Goal: Task Accomplishment & Management: Manage account settings

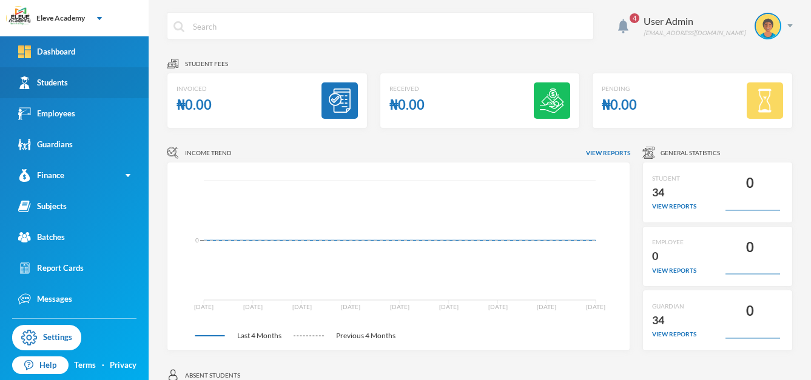
click at [47, 94] on link "Students" at bounding box center [74, 82] width 149 height 31
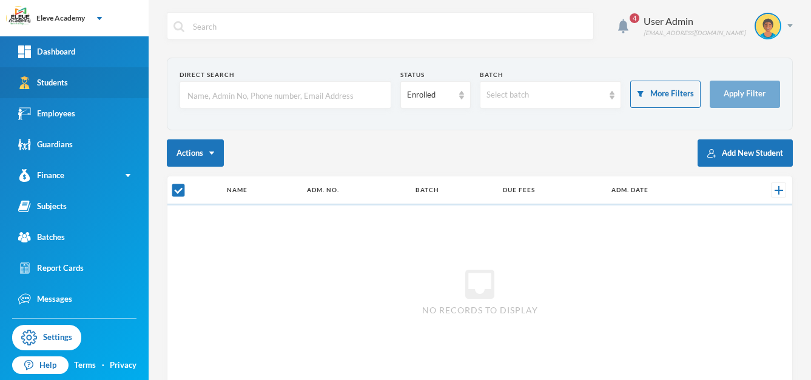
click at [47, 94] on link "Students" at bounding box center [74, 82] width 149 height 31
checkbox input "false"
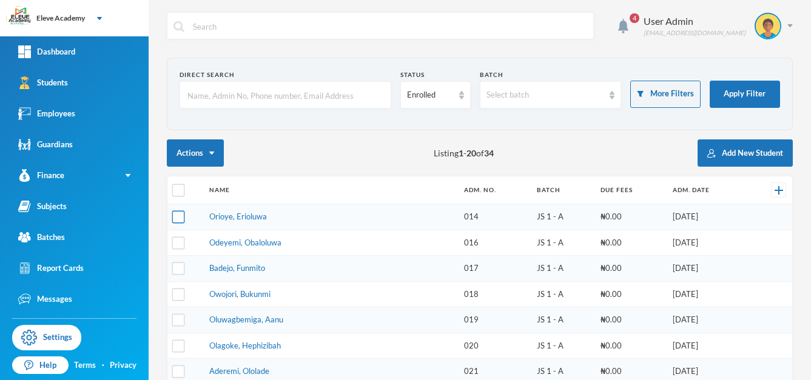
click at [180, 218] on input "checkbox" at bounding box center [178, 217] width 13 height 13
checkbox input "true"
click at [231, 219] on link "Orioye, Erioluwa" at bounding box center [238, 217] width 58 height 10
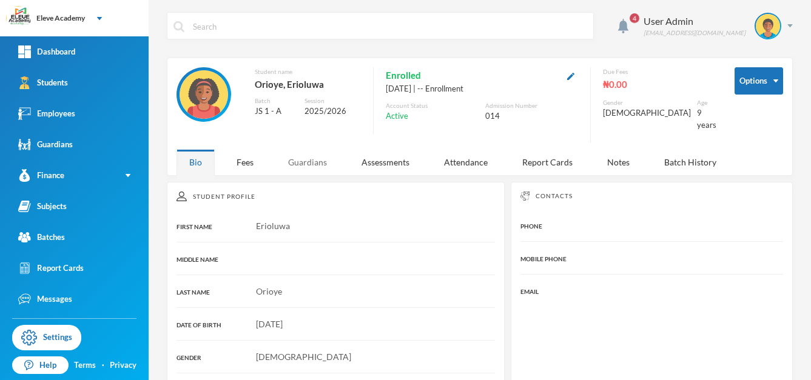
click at [310, 158] on div "Guardians" at bounding box center [307, 162] width 64 height 26
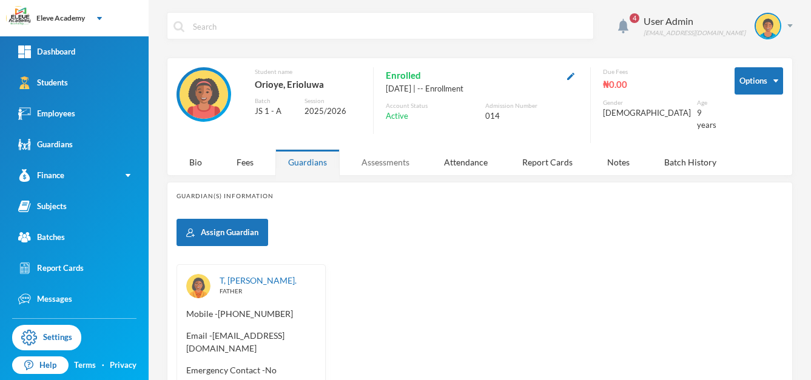
click at [372, 156] on div "Assessments" at bounding box center [385, 162] width 73 height 26
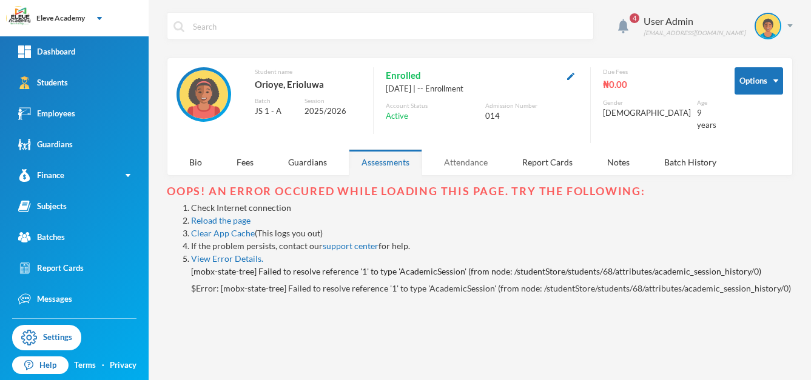
click at [467, 157] on div "Attendance" at bounding box center [465, 162] width 69 height 26
click at [535, 152] on div "Report Cards" at bounding box center [547, 162] width 76 height 26
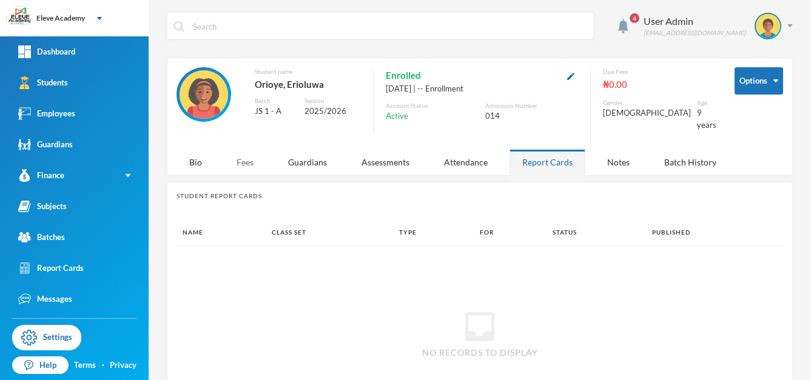
click at [249, 158] on div "Fees" at bounding box center [245, 162] width 42 height 26
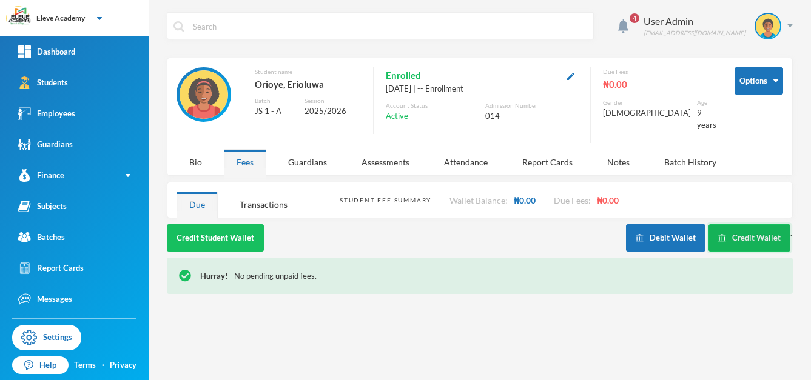
click at [750, 235] on button "Credit Wallet" at bounding box center [749, 237] width 82 height 27
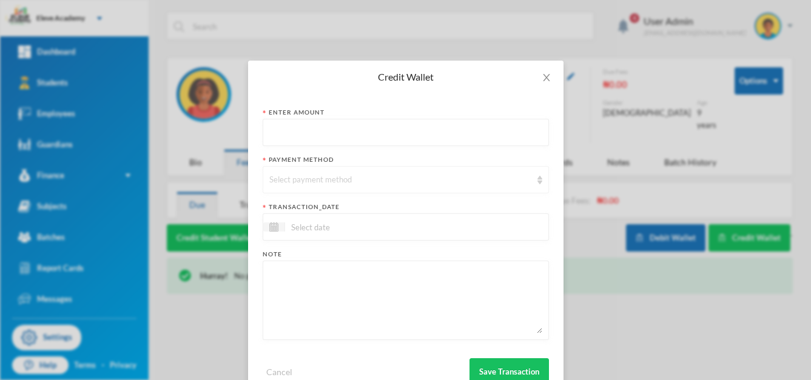
click at [537, 177] on img at bounding box center [539, 180] width 5 height 8
click at [414, 253] on li "Student Wallet" at bounding box center [401, 246] width 286 height 19
click at [389, 241] on form "Enter Amount Payment Method Student Wallet transaction_date Note Cancel Save Tr…" at bounding box center [406, 247] width 286 height 278
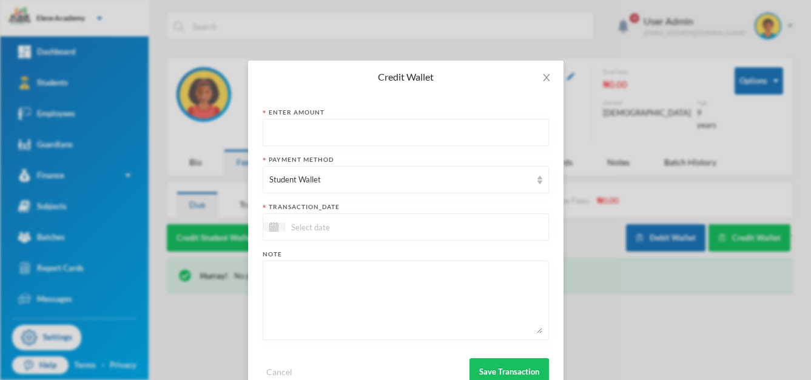
click at [374, 230] on input at bounding box center [336, 227] width 102 height 14
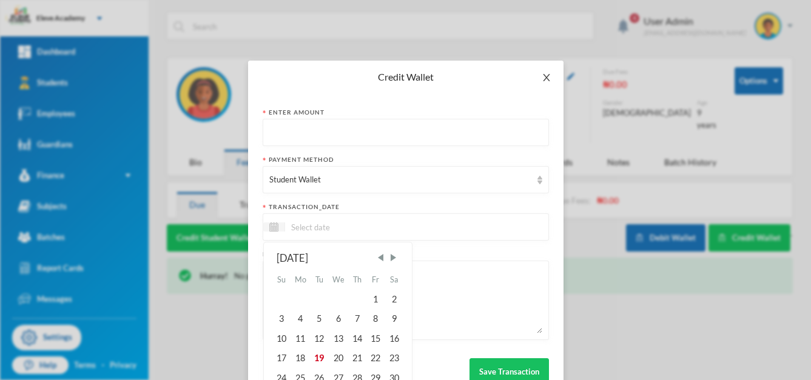
click at [545, 81] on icon "icon: close" at bounding box center [547, 78] width 10 height 10
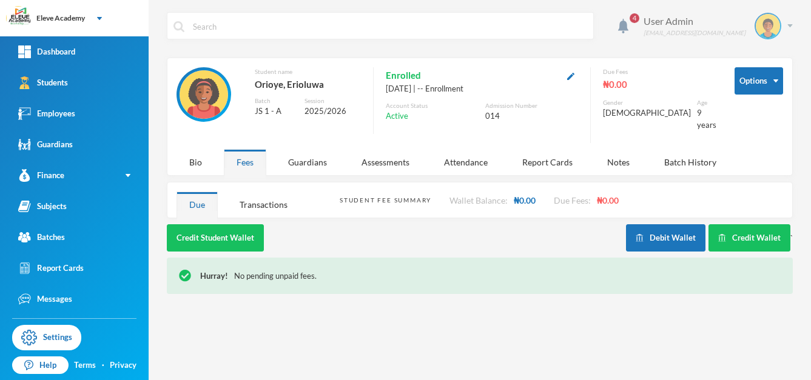
click at [770, 25] on img at bounding box center [768, 26] width 24 height 24
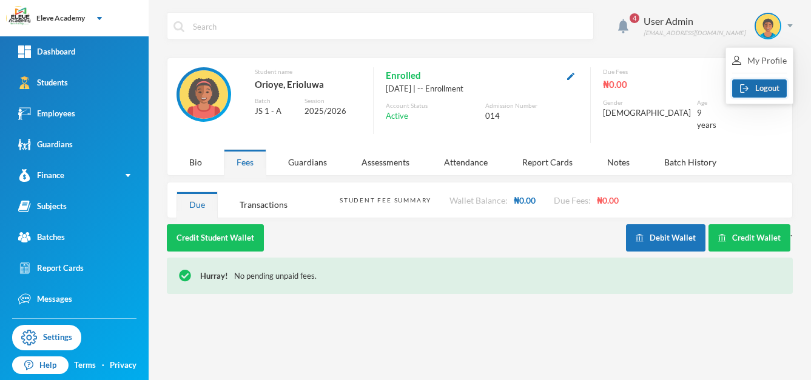
click at [766, 91] on button "Logout" at bounding box center [759, 88] width 55 height 18
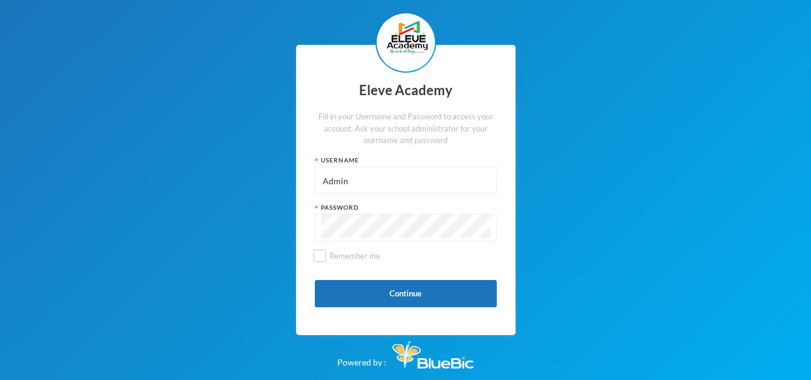
click at [378, 175] on input "Admin" at bounding box center [405, 180] width 169 height 27
type input "A"
type input "014"
click at [403, 286] on button "Continue" at bounding box center [406, 293] width 182 height 27
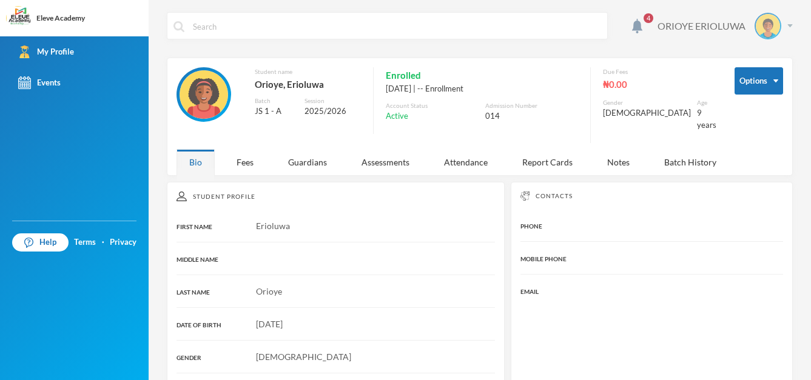
click at [763, 33] on img at bounding box center [768, 26] width 24 height 24
click at [703, 35] on div "ORIOYE ERIOLUWA" at bounding box center [720, 26] width 144 height 27
click at [244, 155] on div "Fees" at bounding box center [245, 162] width 42 height 26
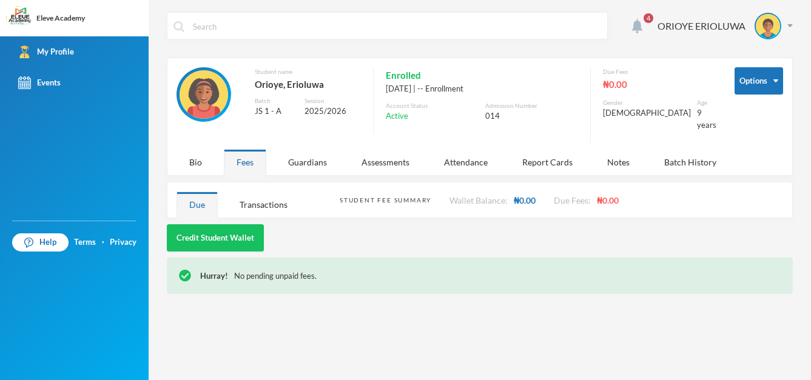
click at [642, 30] on div at bounding box center [637, 25] width 22 height 15
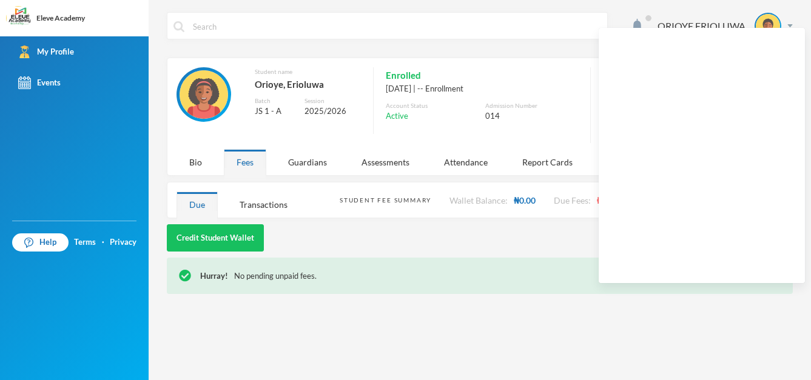
click at [530, 58] on div "Options Student name Orioye, Erioluwa Batch JS 1 - A Session 2025/2026 Enrolled…" at bounding box center [480, 117] width 626 height 118
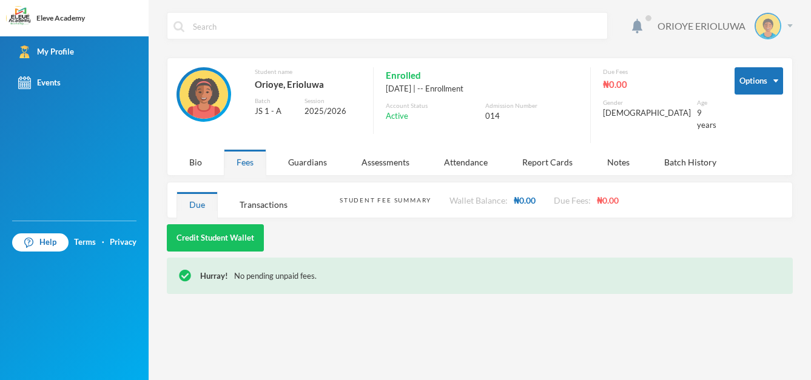
click at [779, 30] on div at bounding box center [767, 26] width 27 height 27
click at [772, 89] on button "Logout" at bounding box center [759, 88] width 55 height 18
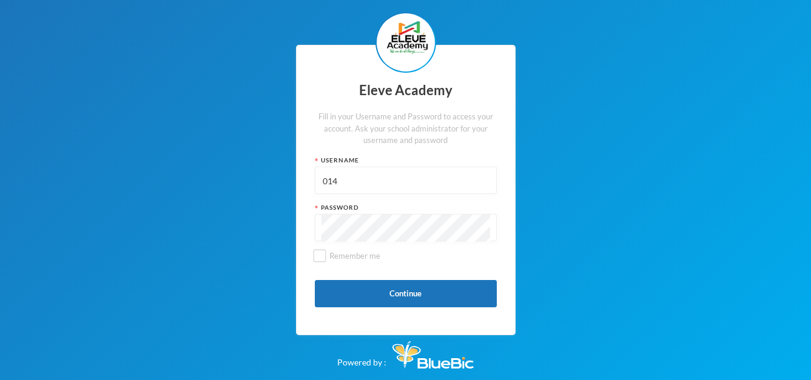
click at [389, 178] on input "014" at bounding box center [405, 180] width 169 height 27
type input "Admin"
click at [388, 284] on button "Continue" at bounding box center [406, 293] width 182 height 27
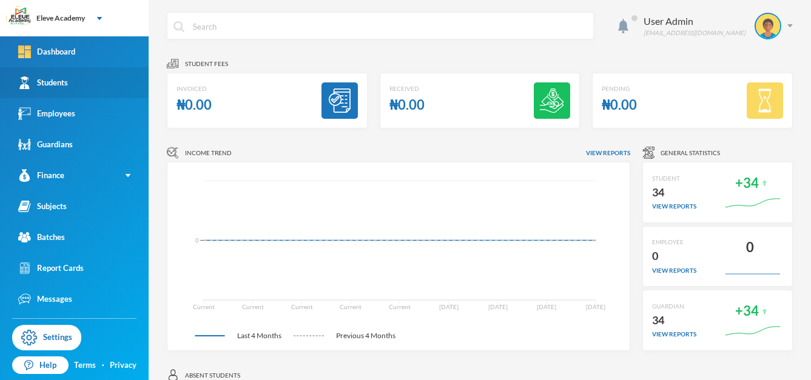
click at [75, 81] on link "Students" at bounding box center [74, 82] width 149 height 31
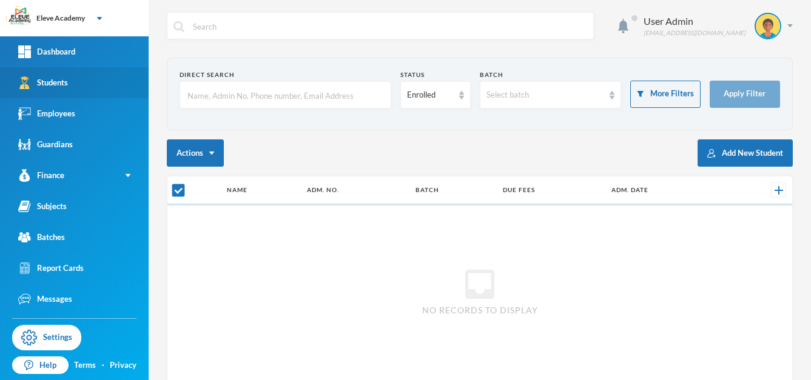
click at [75, 81] on link "Students" at bounding box center [74, 82] width 149 height 31
checkbox input "false"
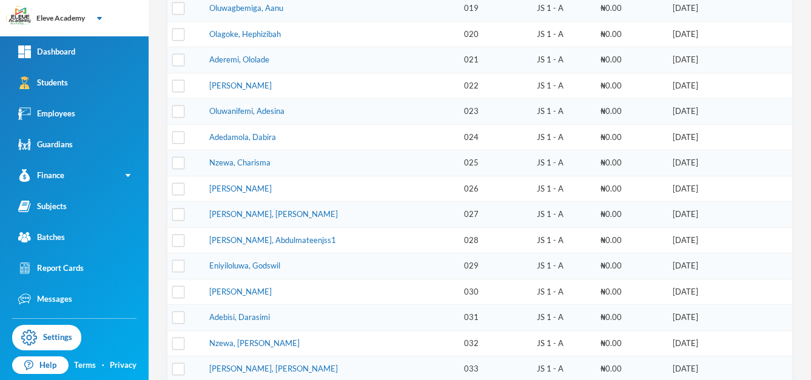
scroll to position [314, 0]
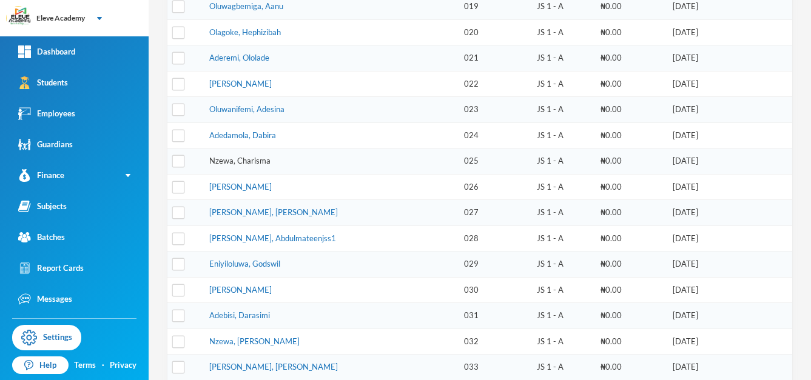
click at [264, 163] on link "Nzewa, Charisma" at bounding box center [239, 161] width 61 height 10
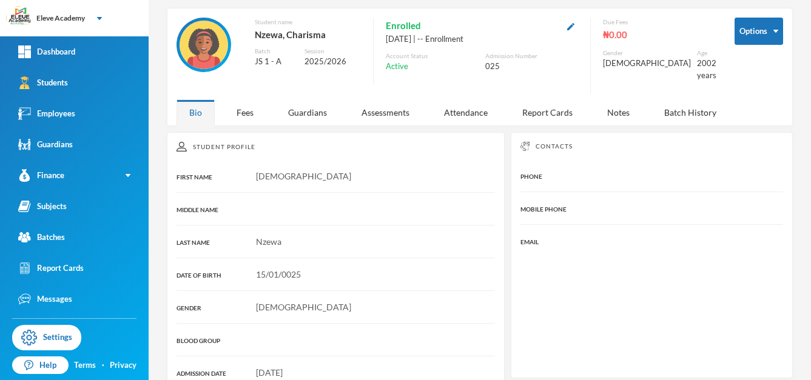
scroll to position [225, 0]
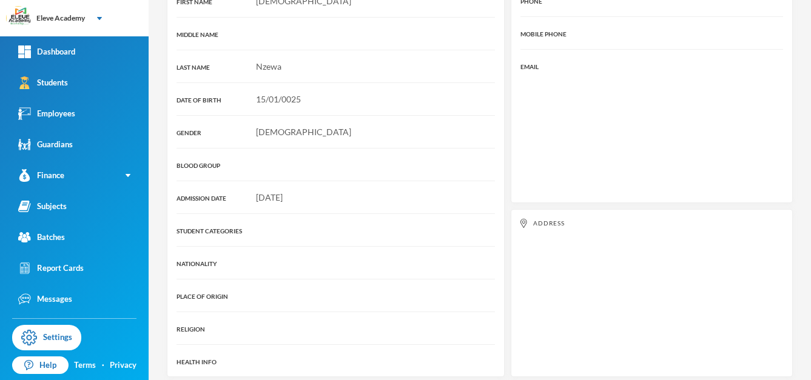
click at [287, 60] on div "Nzewa" at bounding box center [335, 66] width 318 height 13
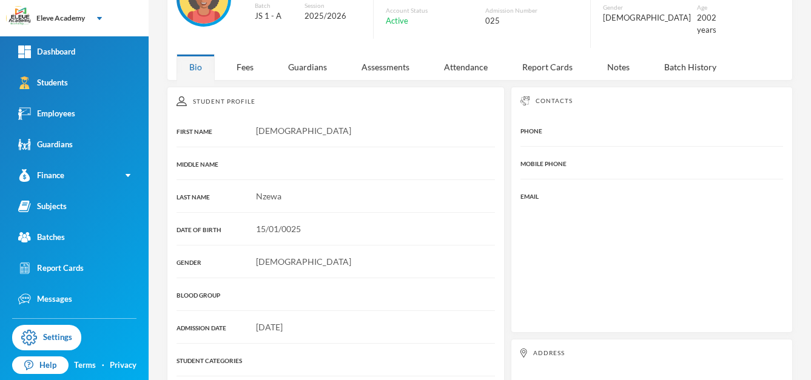
scroll to position [55, 0]
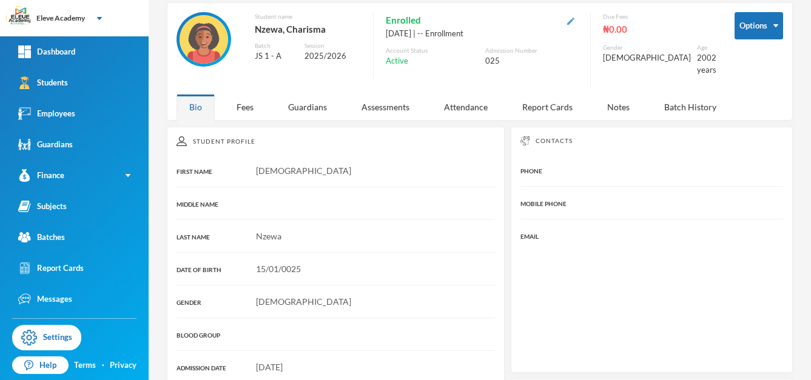
click at [574, 22] on img "button" at bounding box center [570, 21] width 7 height 7
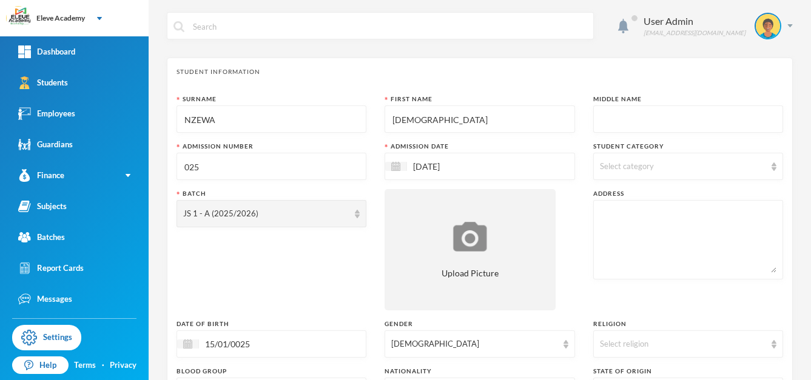
click at [201, 121] on input "NZEWA" at bounding box center [271, 119] width 176 height 27
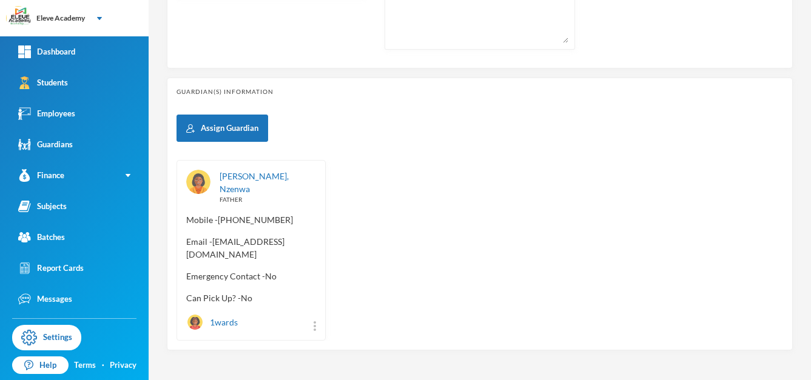
scroll to position [538, 0]
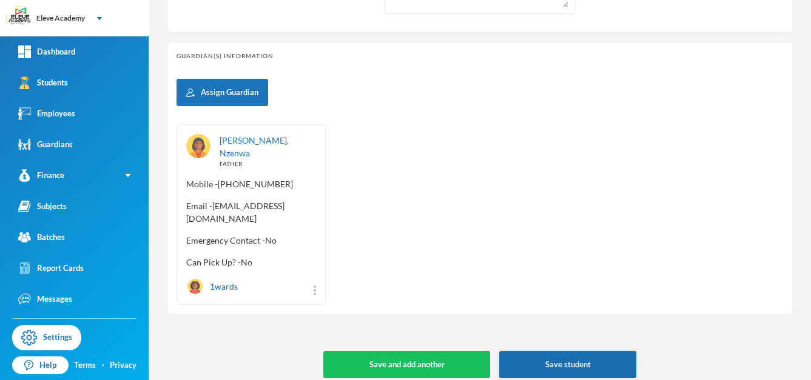
type input "NZENWA"
click at [552, 352] on button "Save student" at bounding box center [567, 364] width 137 height 27
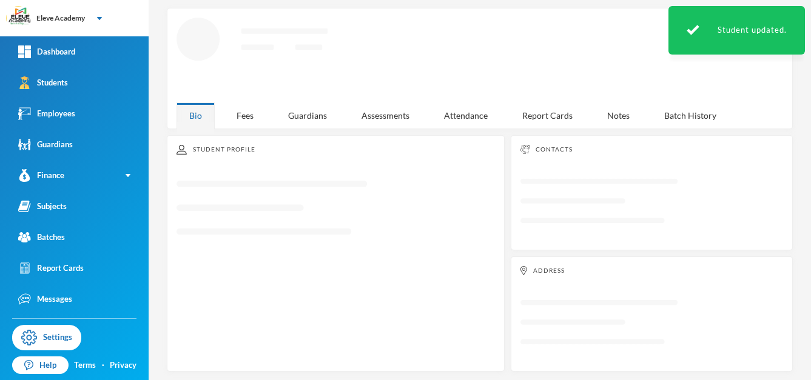
scroll to position [225, 0]
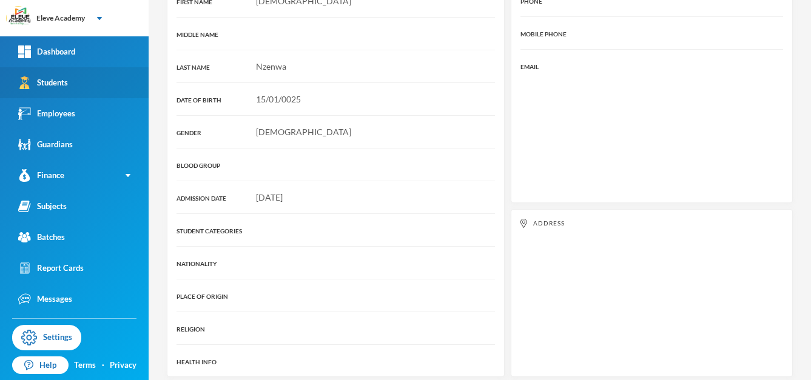
click at [63, 86] on div "Students" at bounding box center [43, 82] width 50 height 13
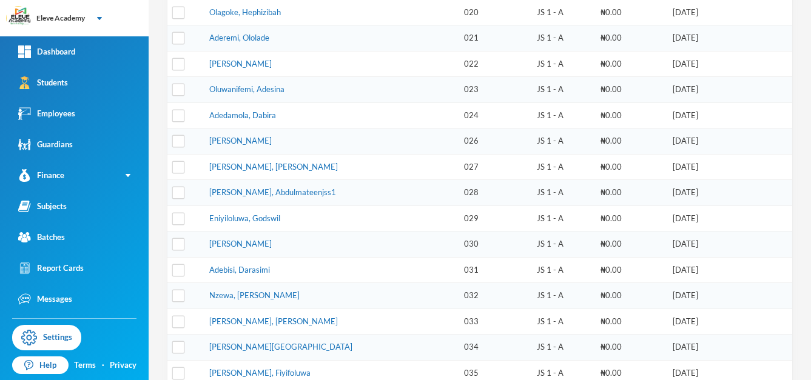
scroll to position [338, 0]
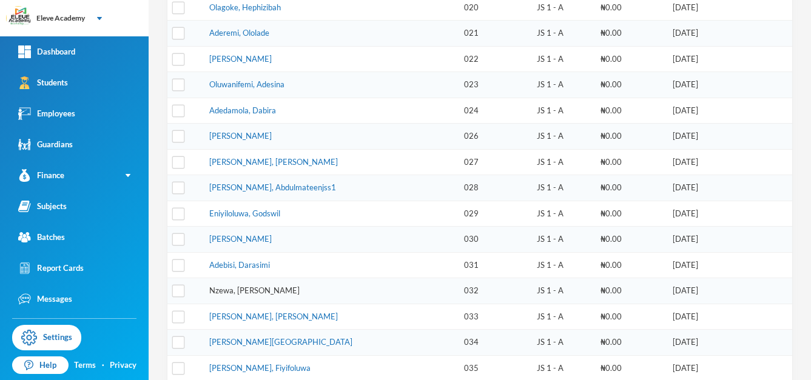
click at [230, 294] on link "Nzewa, [PERSON_NAME]" at bounding box center [254, 291] width 90 height 10
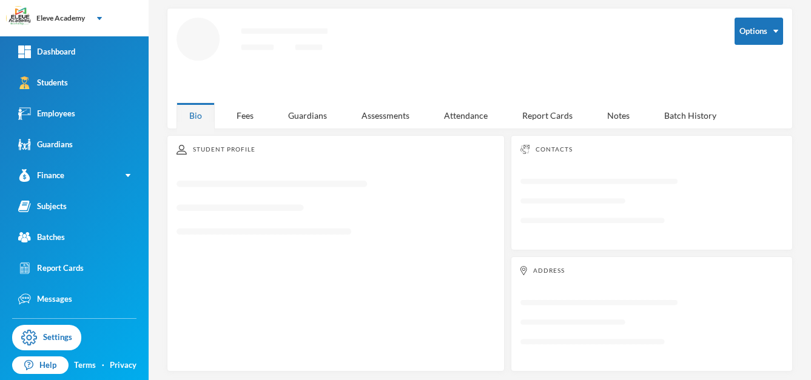
scroll to position [225, 0]
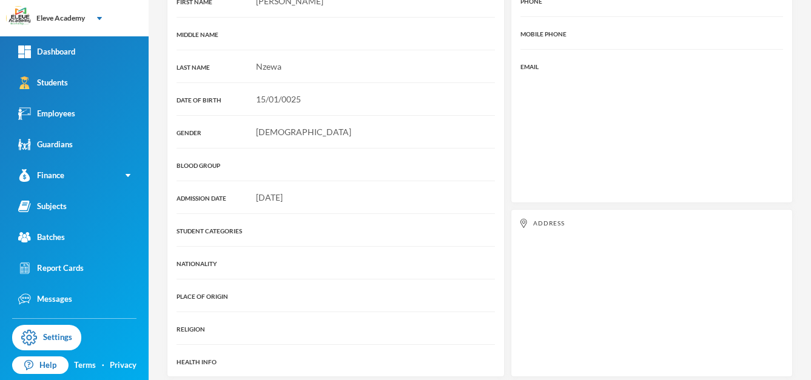
click at [602, 126] on div "Contacts PHONE MOBILE PHONE EMAIL" at bounding box center [652, 80] width 282 height 246
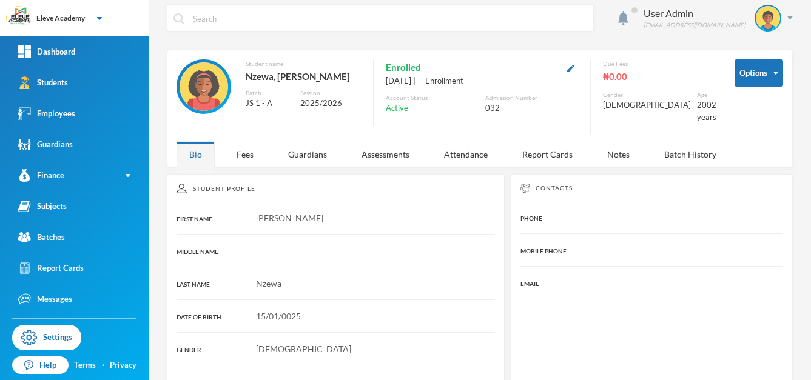
scroll to position [0, 0]
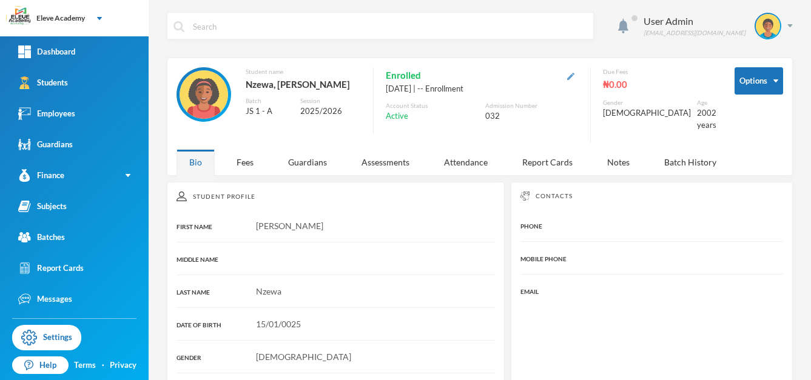
click at [574, 78] on img "button" at bounding box center [570, 76] width 7 height 7
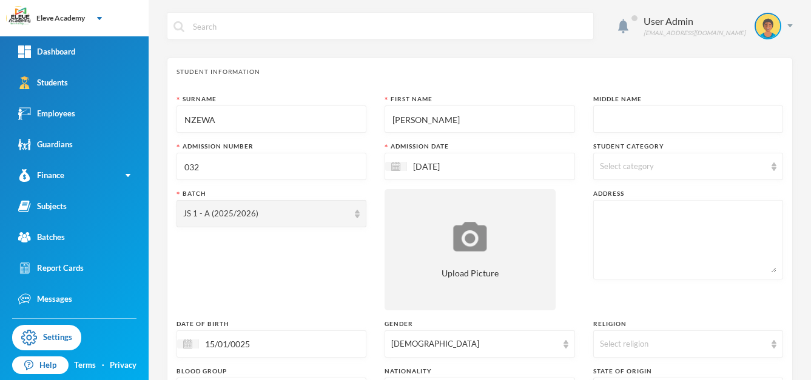
click at [200, 119] on input "NZEWA" at bounding box center [271, 119] width 176 height 27
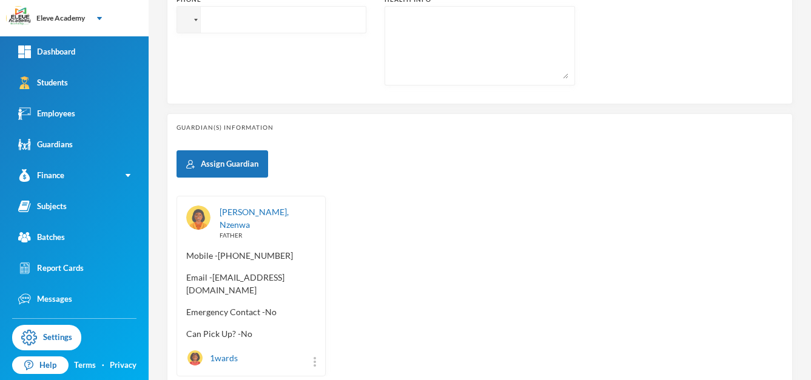
scroll to position [538, 0]
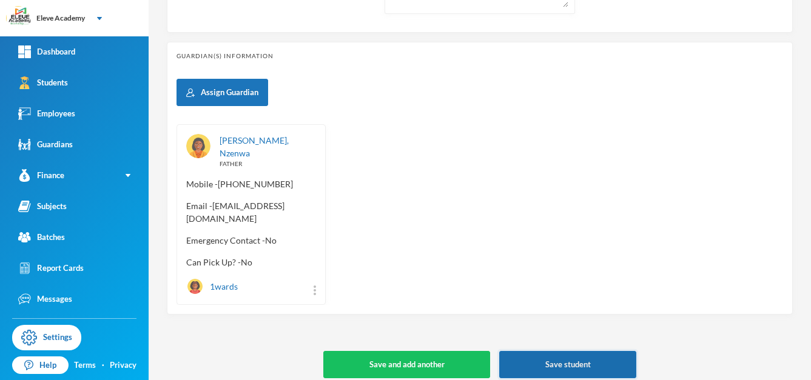
type input "NZENWA"
click at [576, 351] on button "Save student" at bounding box center [567, 364] width 137 height 27
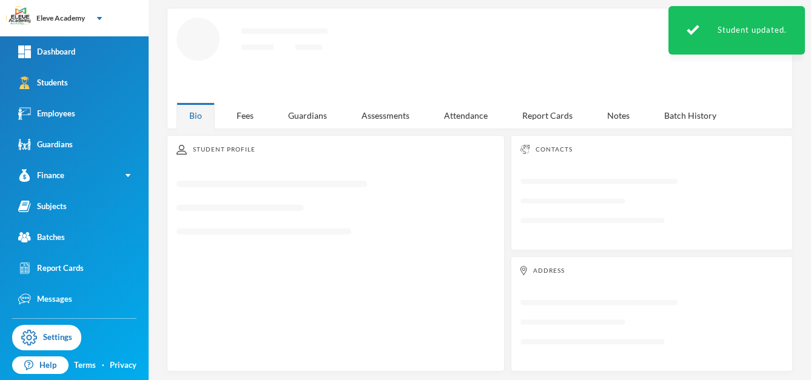
scroll to position [225, 0]
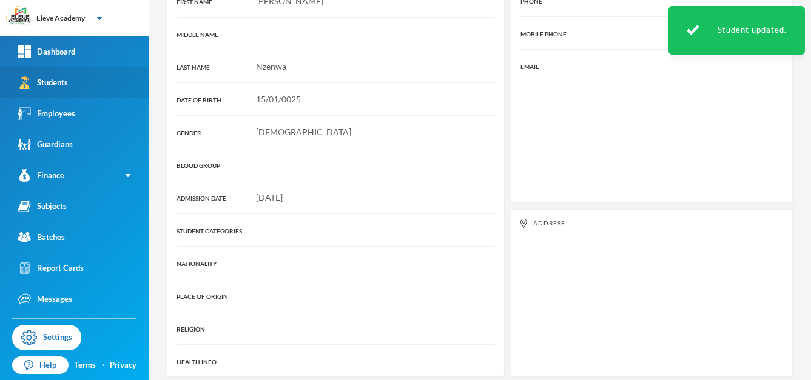
click at [57, 76] on div "Students" at bounding box center [43, 82] width 50 height 13
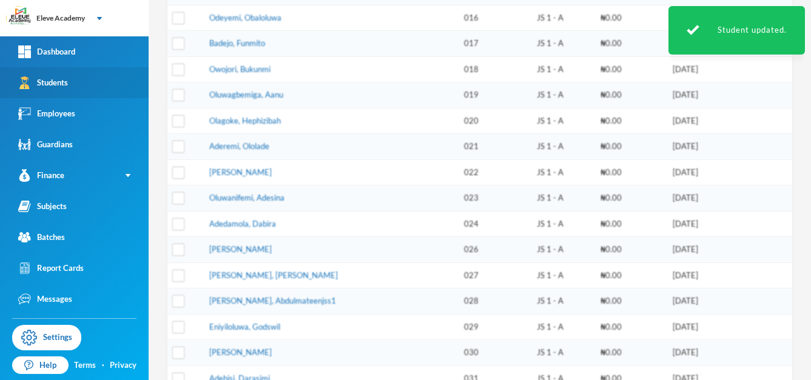
click at [57, 76] on div "Students" at bounding box center [43, 82] width 50 height 13
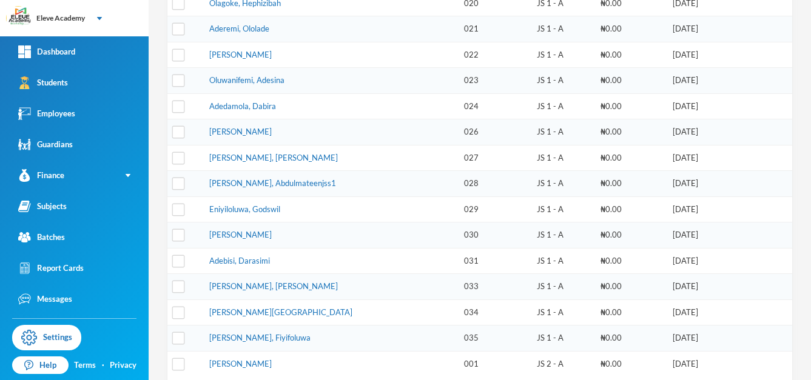
scroll to position [344, 0]
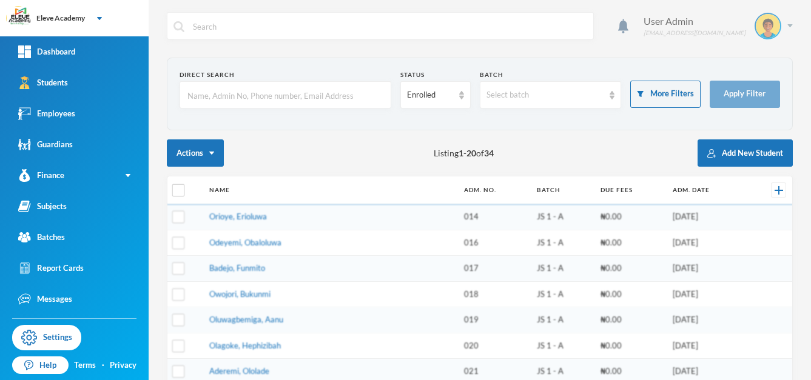
click at [787, 24] on img at bounding box center [789, 25] width 5 height 3
click at [759, 85] on button "Logout" at bounding box center [750, 88] width 55 height 18
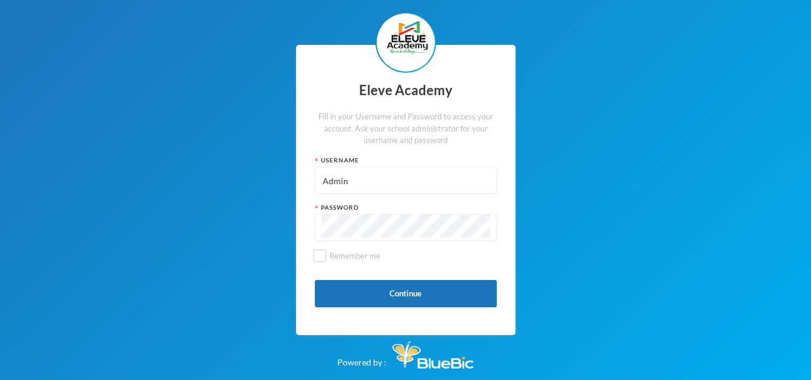
click at [420, 183] on input "Admin" at bounding box center [405, 180] width 169 height 27
click at [360, 284] on button "Continue" at bounding box center [406, 293] width 182 height 27
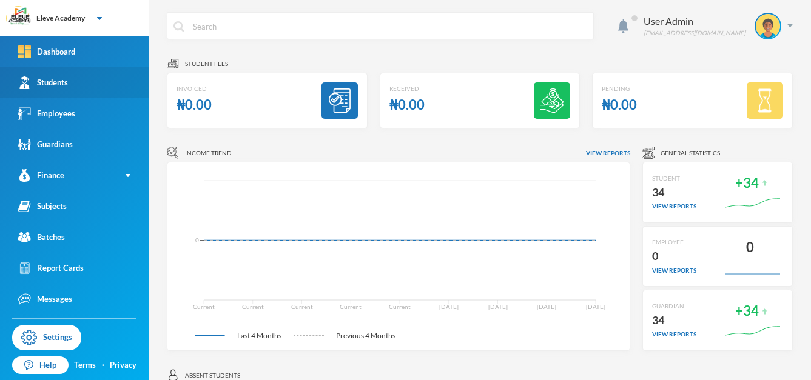
click at [71, 87] on link "Students" at bounding box center [74, 82] width 149 height 31
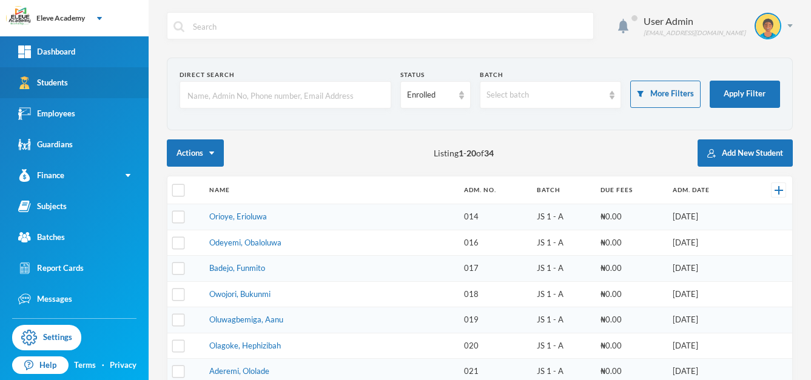
checkbox input "false"
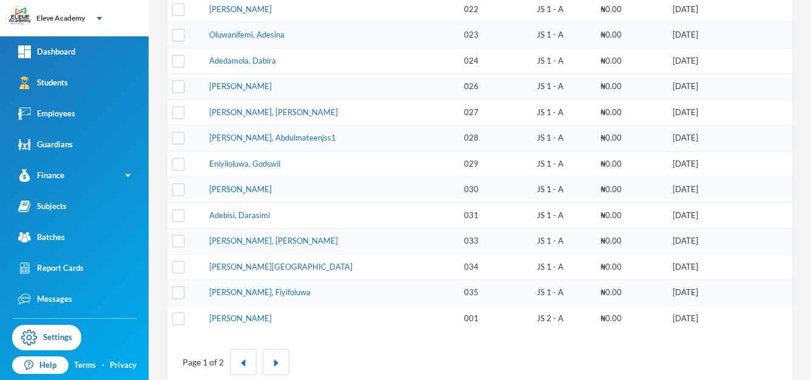
scroll to position [412, 0]
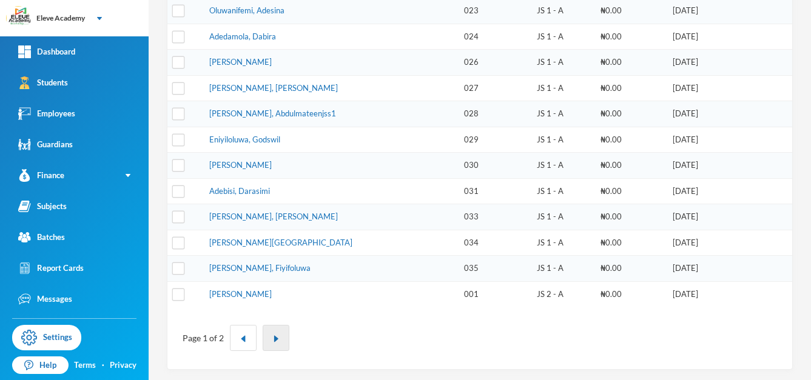
click at [269, 341] on button "button" at bounding box center [276, 338] width 27 height 26
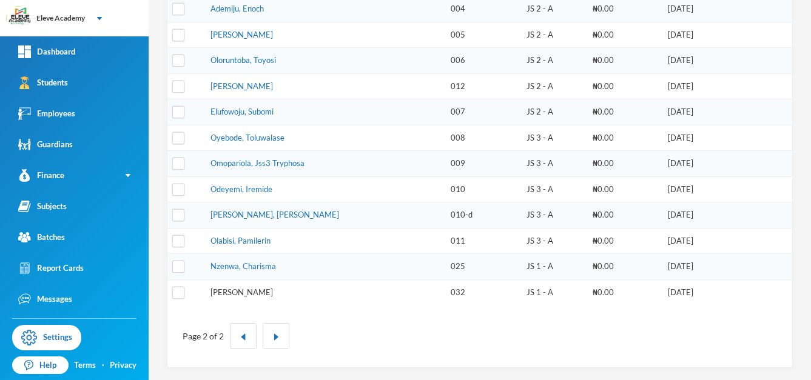
click at [261, 293] on link "[PERSON_NAME]" at bounding box center [241, 292] width 62 height 10
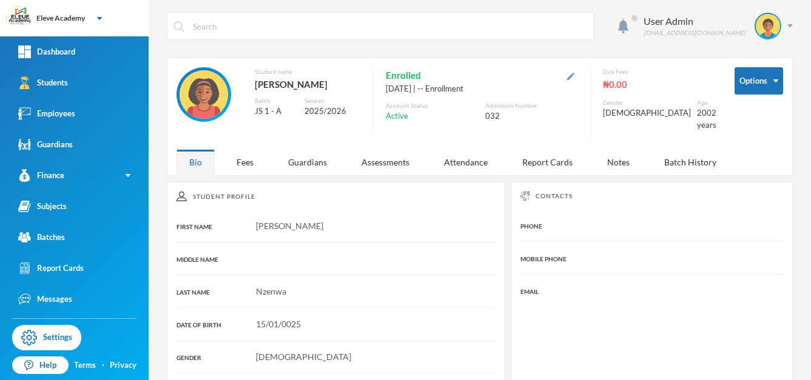
click at [574, 75] on img "button" at bounding box center [570, 76] width 7 height 7
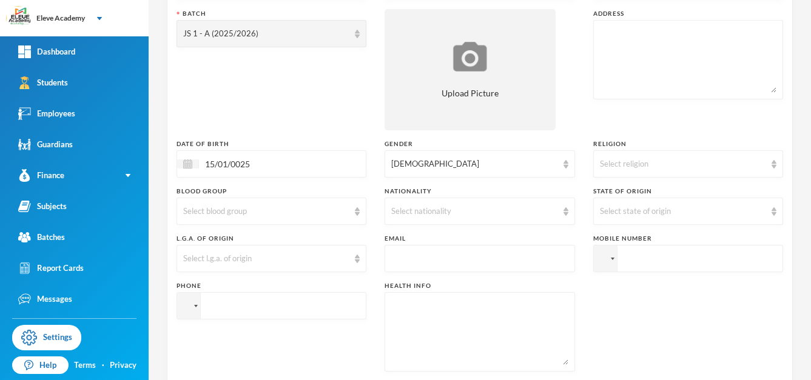
scroll to position [168, 0]
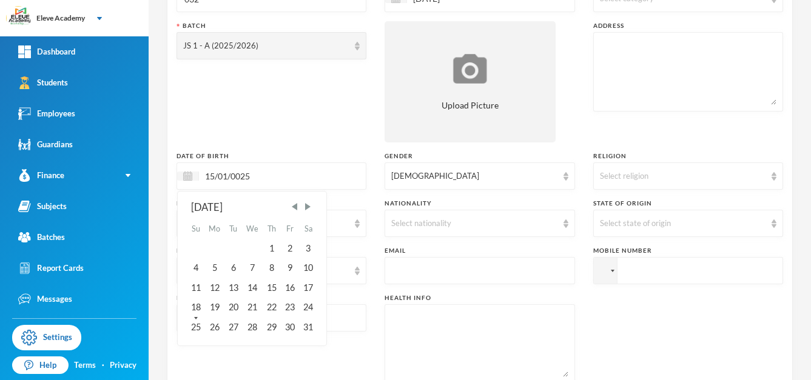
click at [274, 175] on input "15/01/0025" at bounding box center [250, 176] width 102 height 14
click at [245, 172] on input "15/01/0002016" at bounding box center [250, 176] width 102 height 14
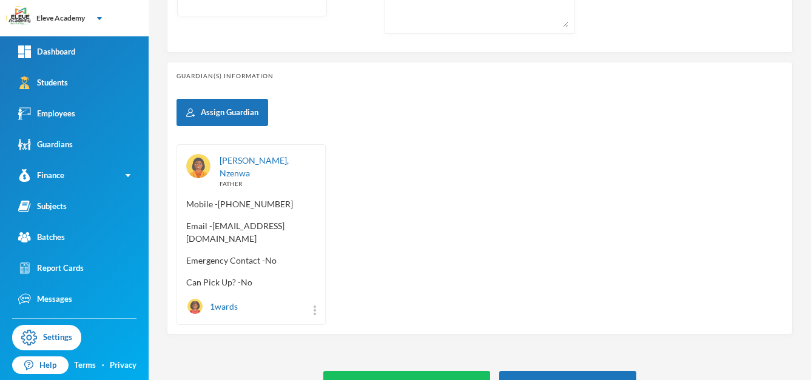
scroll to position [536, 0]
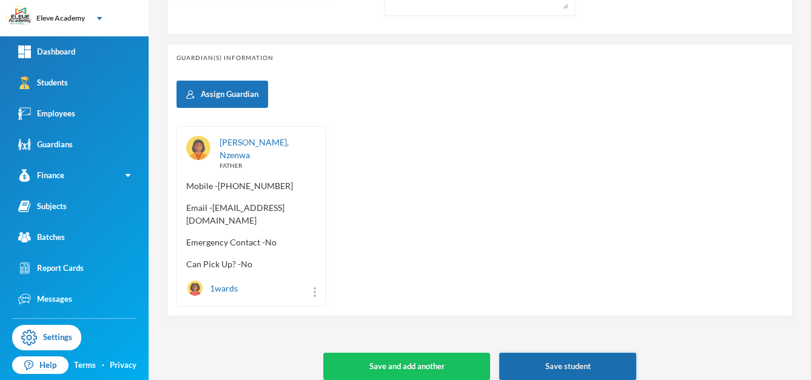
type input "15/01/2016"
click at [572, 364] on button "Save student" at bounding box center [567, 366] width 137 height 27
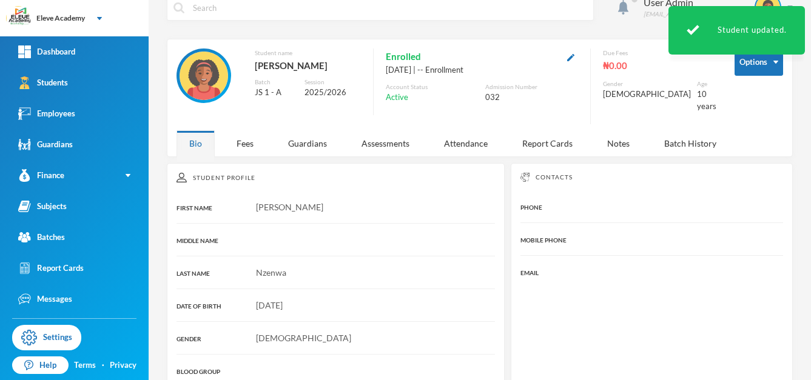
scroll to position [18, 0]
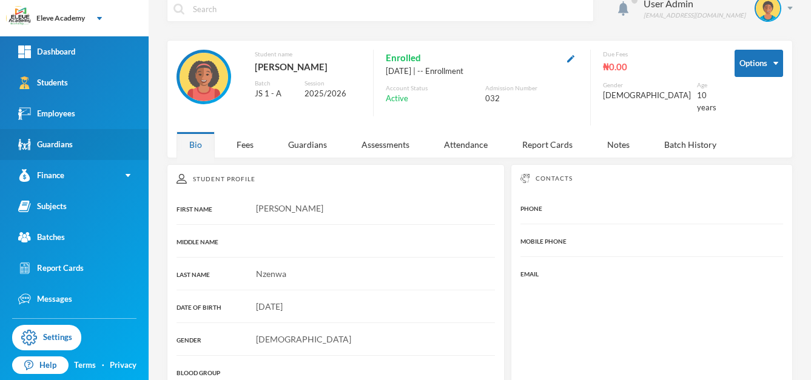
click at [55, 146] on div "Guardians" at bounding box center [45, 144] width 55 height 13
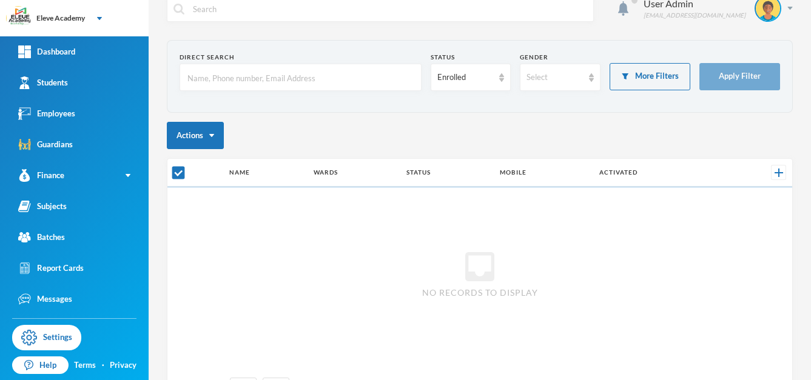
checkbox input "false"
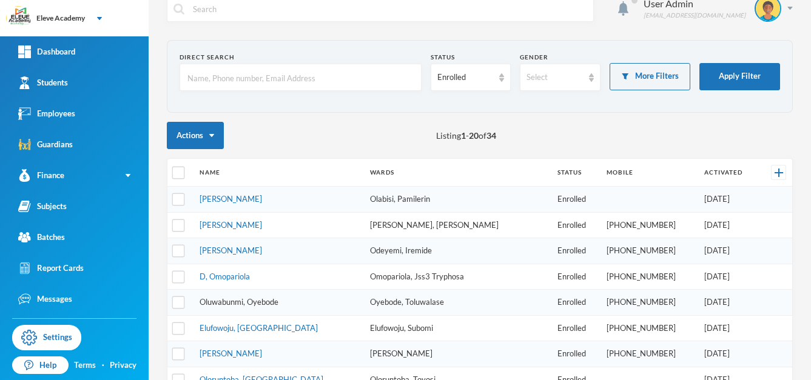
click at [249, 298] on link "Oluwabunmi, Oyebode" at bounding box center [239, 302] width 79 height 10
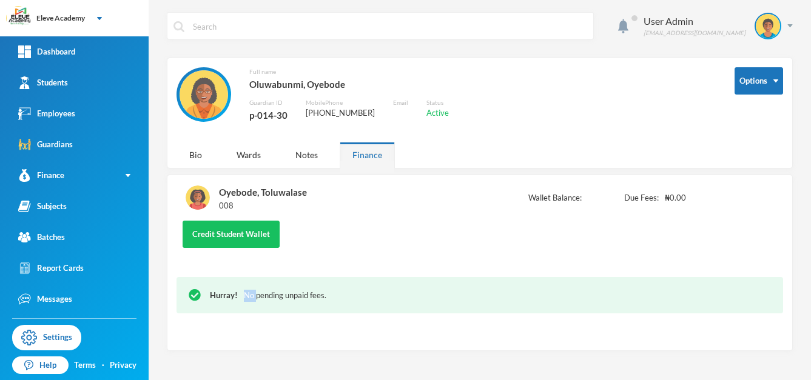
click at [249, 298] on div "Hurray! No pending unpaid fees." at bounding box center [490, 296] width 561 height 12
click at [248, 159] on div "Wards" at bounding box center [249, 155] width 50 height 26
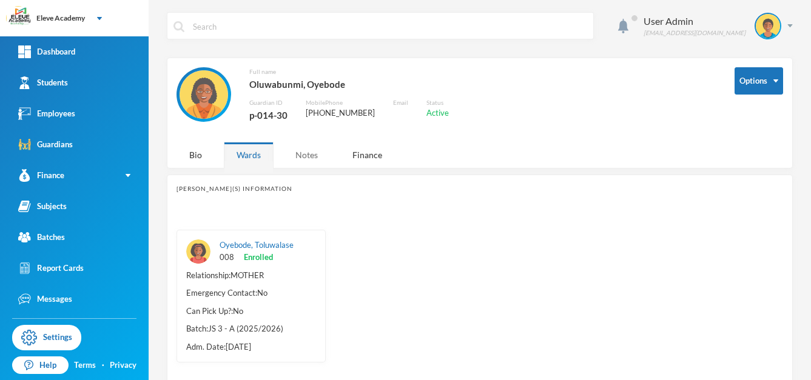
click at [297, 155] on div "Notes" at bounding box center [307, 155] width 48 height 26
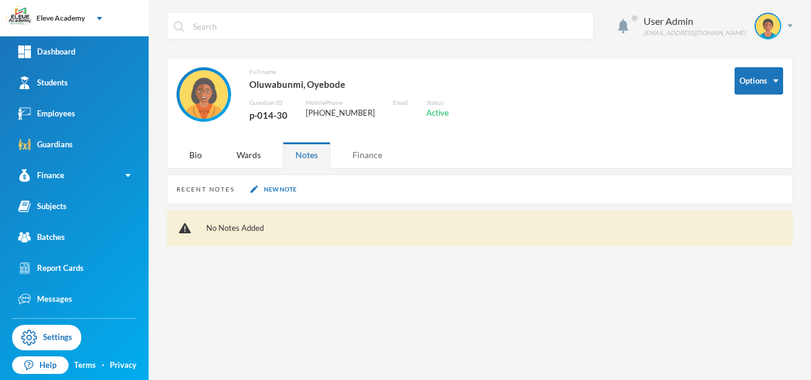
click at [354, 156] on div "Finance" at bounding box center [367, 155] width 55 height 26
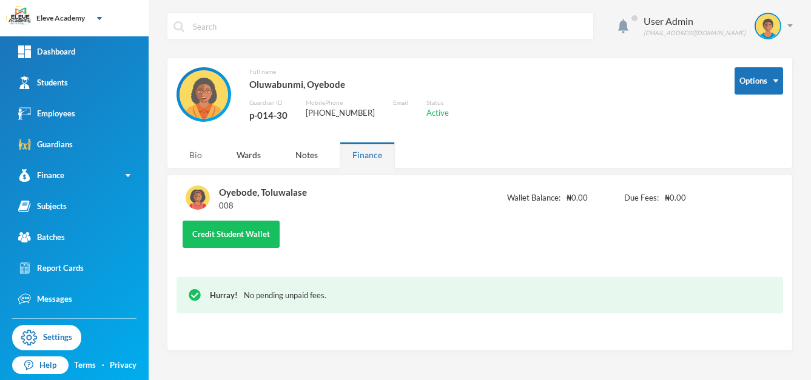
click at [194, 153] on div "Bio" at bounding box center [195, 155] width 38 height 26
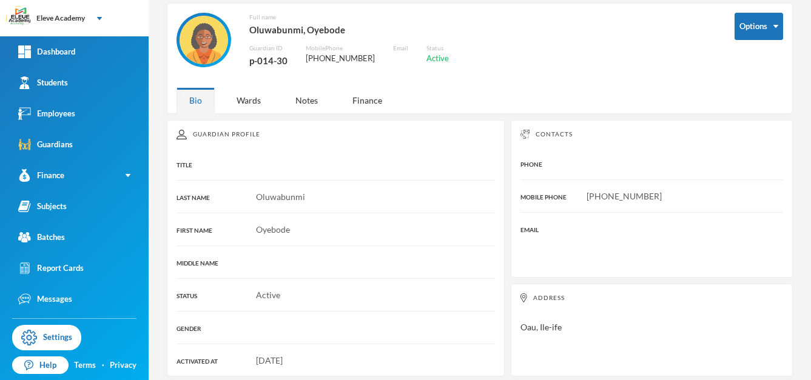
scroll to position [63, 0]
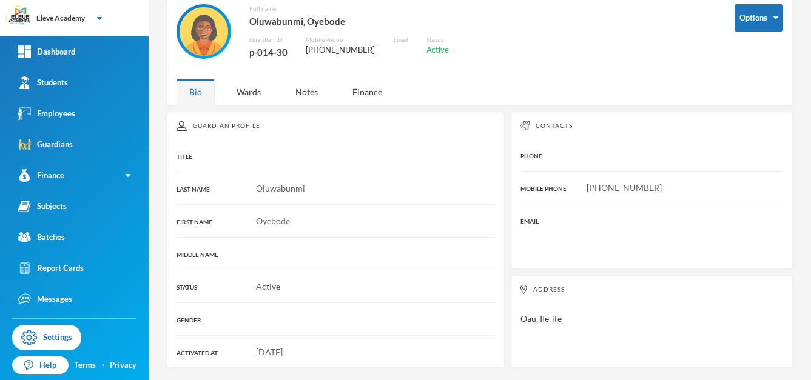
click at [626, 56] on div "Full name Oluwabunmi, Oyebode Guardian ID p-014-30 Mobile Phone +2349054651817 …" at bounding box center [446, 38] width 540 height 69
click at [64, 207] on div "Subjects" at bounding box center [42, 206] width 49 height 13
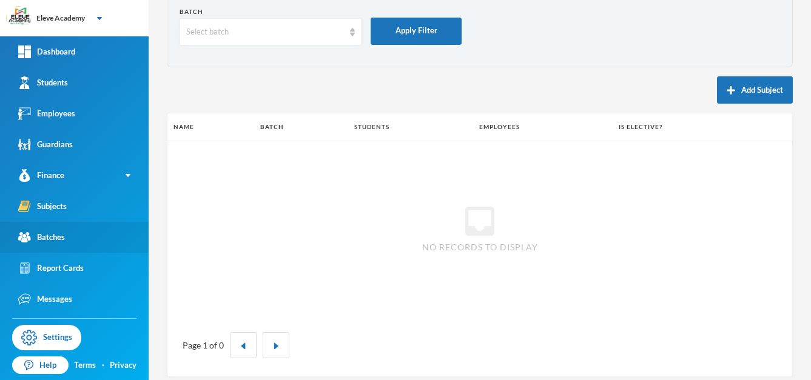
click at [62, 230] on link "Batches" at bounding box center [74, 237] width 149 height 31
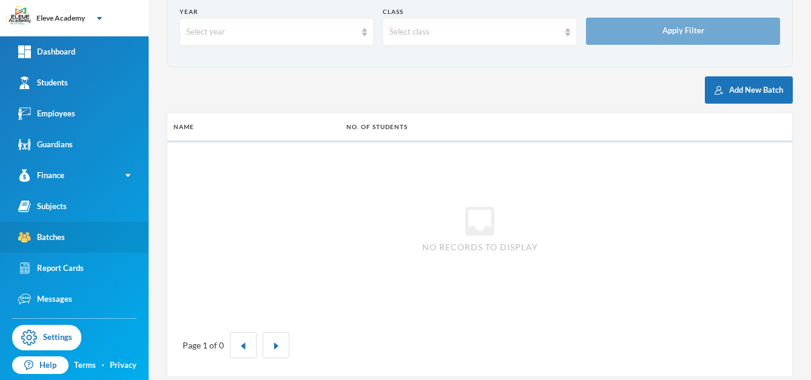
scroll to position [46, 0]
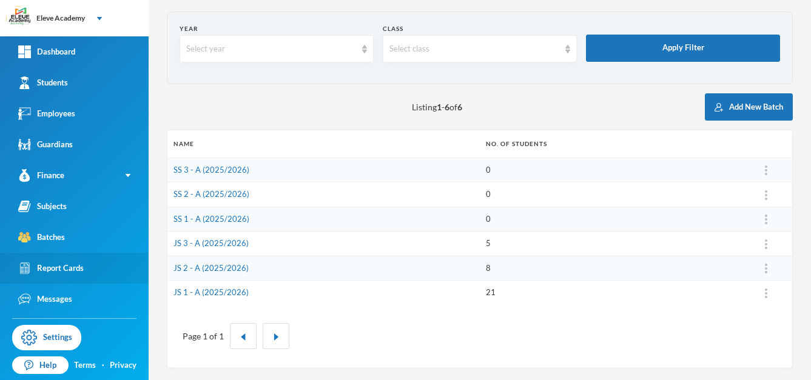
click at [62, 265] on div "Report Cards" at bounding box center [50, 268] width 65 height 13
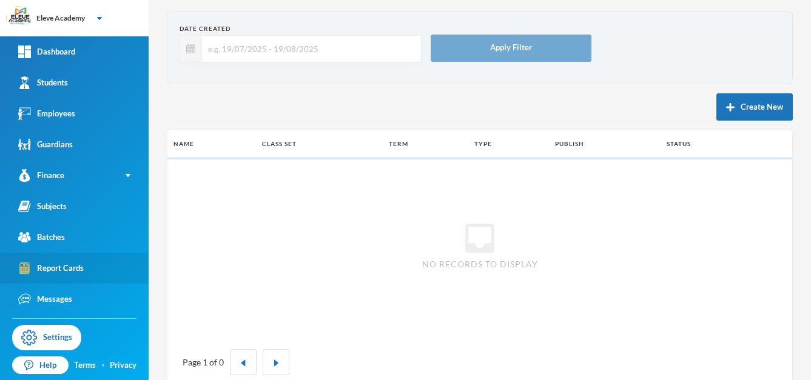
click at [62, 265] on div "Report Cards" at bounding box center [50, 268] width 65 height 13
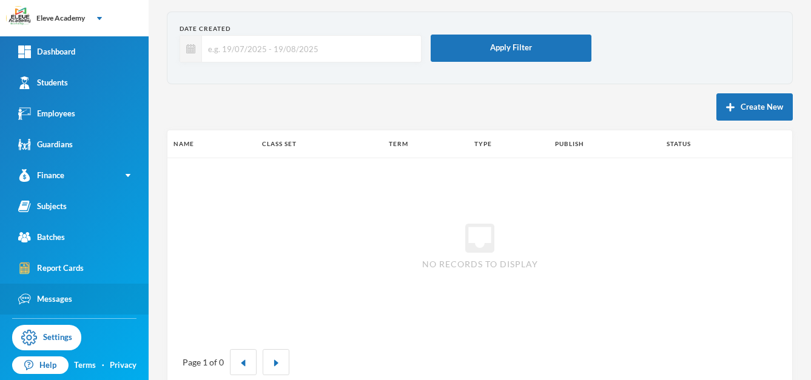
click at [61, 296] on div "Messages" at bounding box center [45, 299] width 54 height 13
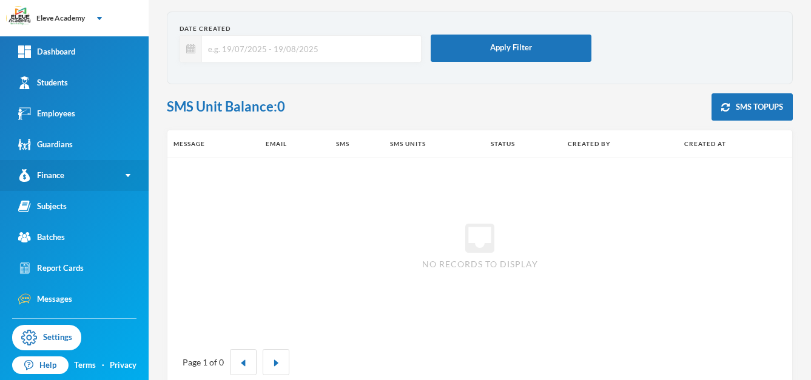
click at [120, 173] on link "Finance" at bounding box center [74, 175] width 149 height 31
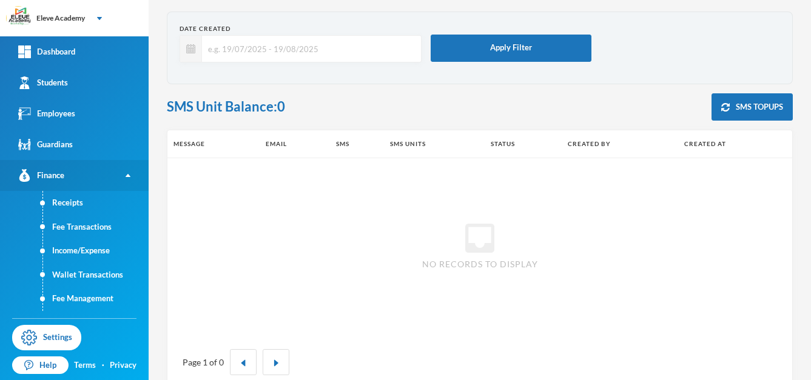
click at [120, 173] on link "Finance" at bounding box center [74, 175] width 149 height 31
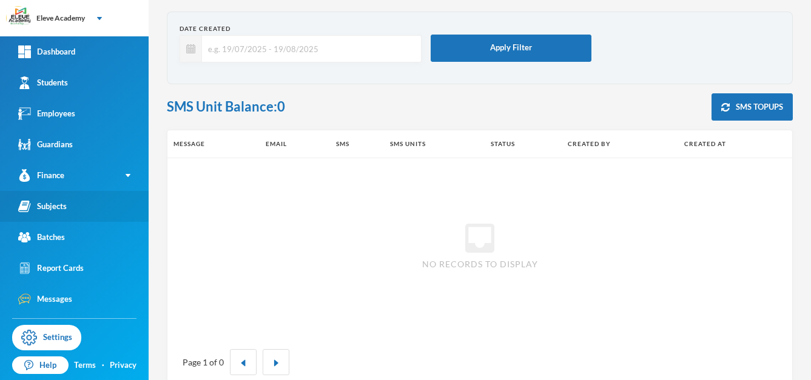
click at [57, 208] on div "Subjects" at bounding box center [42, 206] width 49 height 13
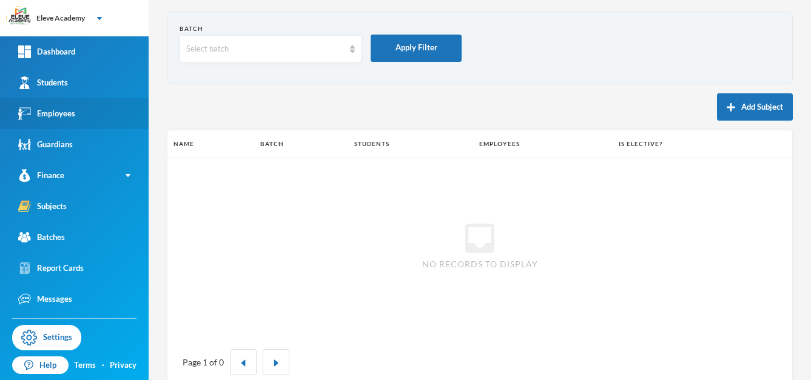
click at [65, 116] on div "Employees" at bounding box center [46, 113] width 57 height 13
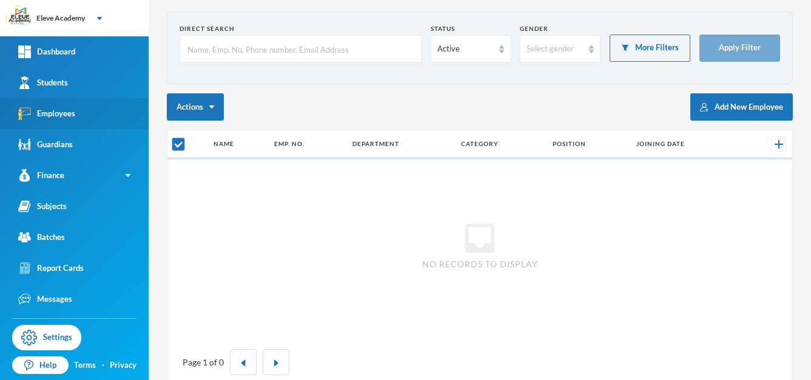
click at [65, 116] on div "Employees" at bounding box center [46, 113] width 57 height 13
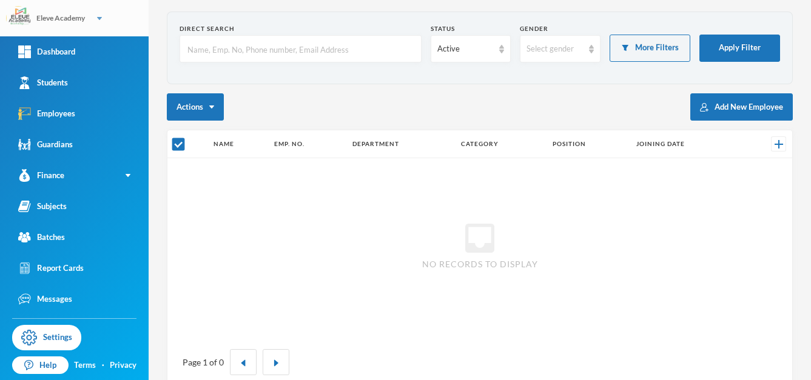
click at [100, 17] on img at bounding box center [99, 18] width 5 height 3
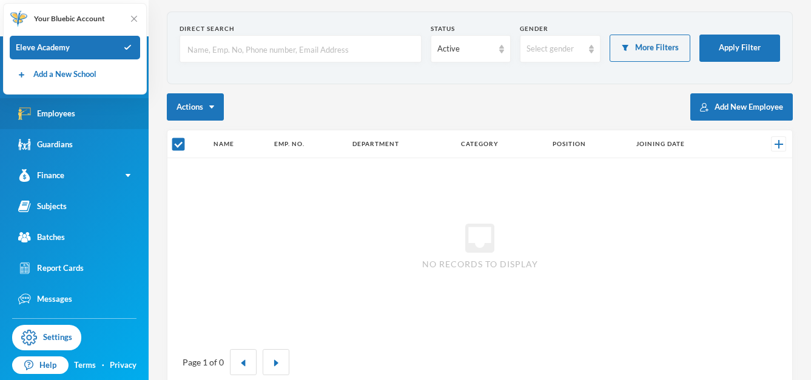
click at [122, 126] on link "Employees" at bounding box center [74, 113] width 149 height 31
click at [309, 56] on input "text" at bounding box center [300, 49] width 229 height 27
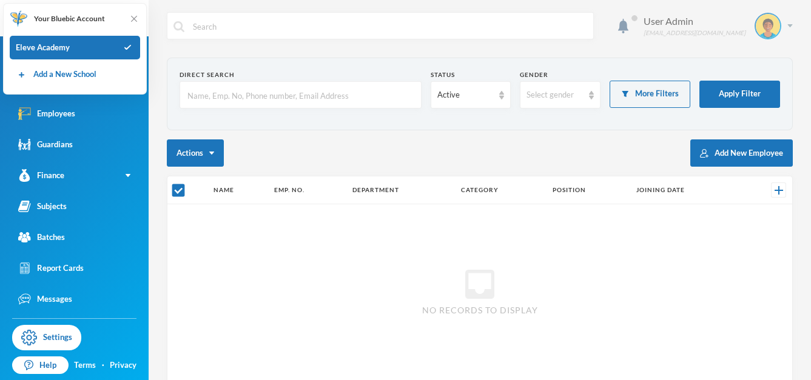
click at [770, 31] on div at bounding box center [767, 26] width 27 height 27
click at [760, 59] on div "My Profile" at bounding box center [750, 60] width 55 height 13
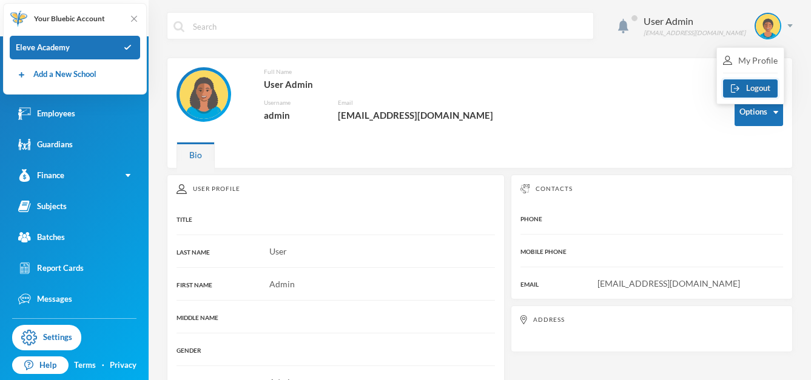
click at [736, 90] on img "button" at bounding box center [735, 88] width 9 height 8
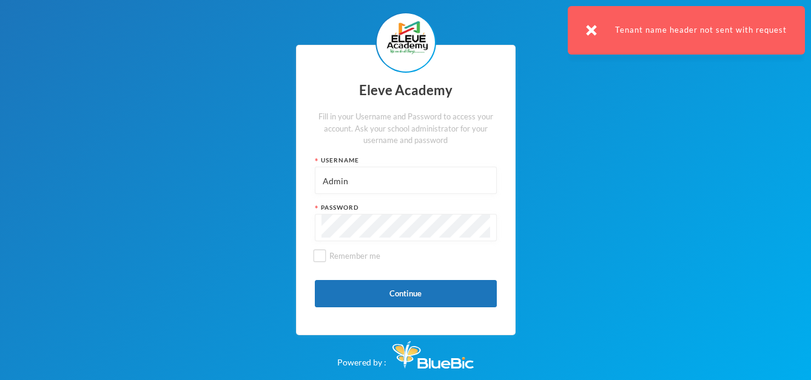
click at [438, 167] on input "Admin" at bounding box center [405, 180] width 169 height 27
type input "A"
type input "014"
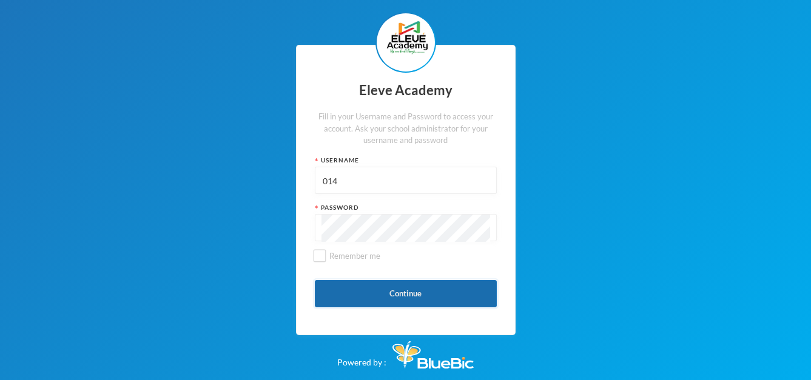
click at [412, 289] on button "Continue" at bounding box center [406, 293] width 182 height 27
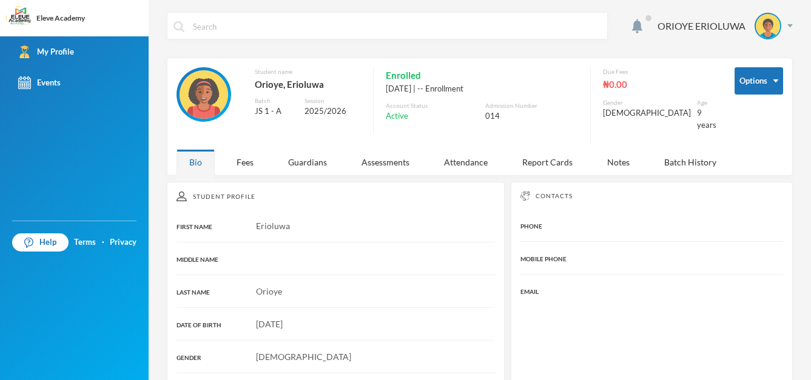
click at [739, 96] on div "Options" at bounding box center [758, 105] width 49 height 76
click at [747, 89] on button "Options" at bounding box center [758, 80] width 49 height 27
click at [740, 118] on button "Change Password" at bounding box center [729, 121] width 79 height 22
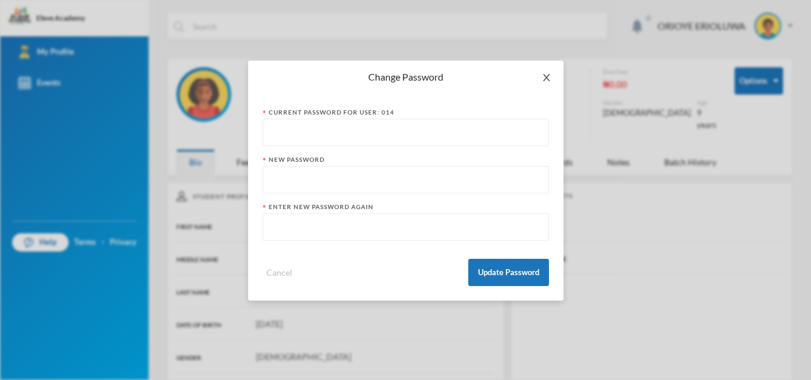
click at [547, 79] on icon "icon: close" at bounding box center [547, 78] width 10 height 10
